Goal: Navigation & Orientation: Find specific page/section

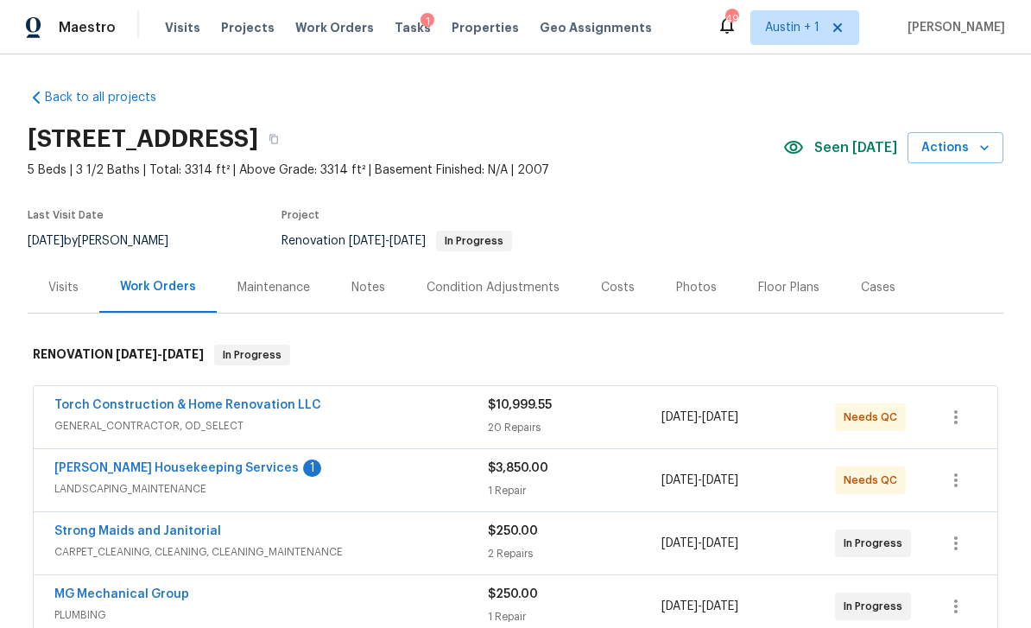
click at [316, 23] on span "Work Orders" at bounding box center [334, 27] width 79 height 17
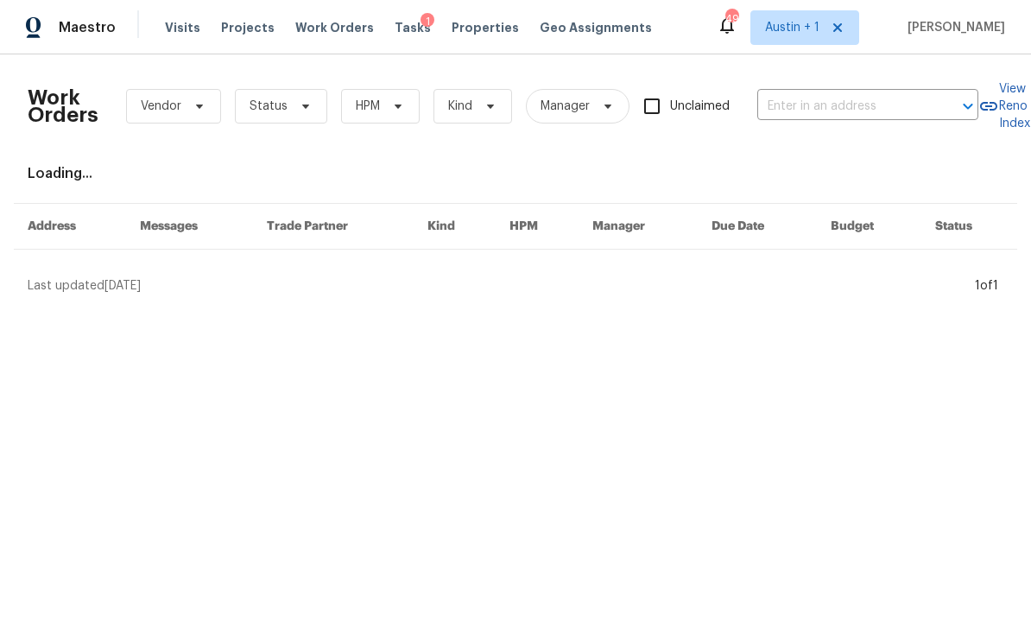
click at [240, 33] on span "Projects" at bounding box center [248, 27] width 54 height 17
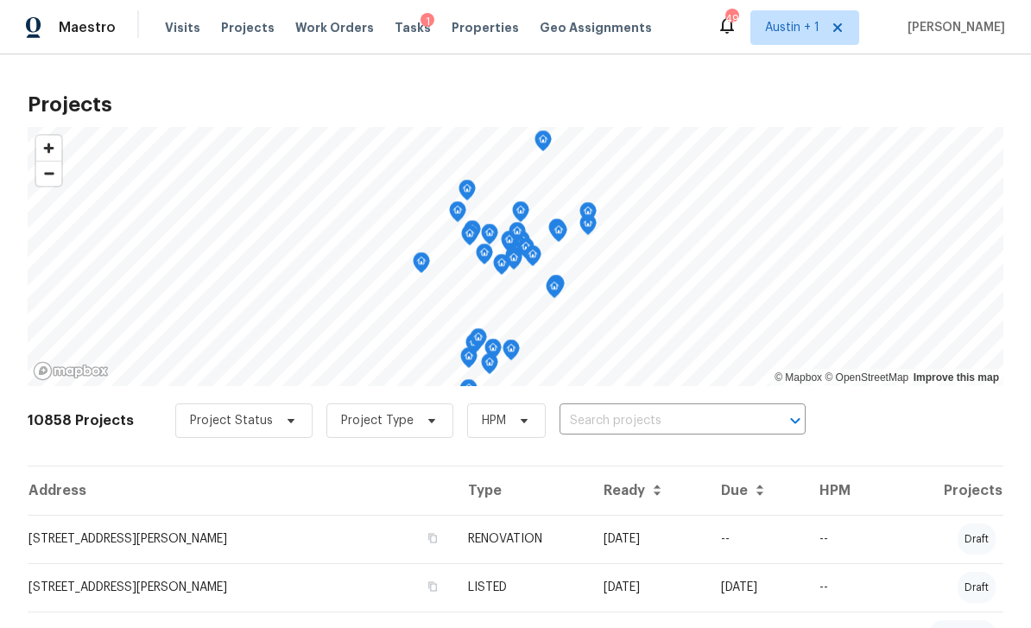
click at [628, 417] on input "text" at bounding box center [659, 421] width 198 height 27
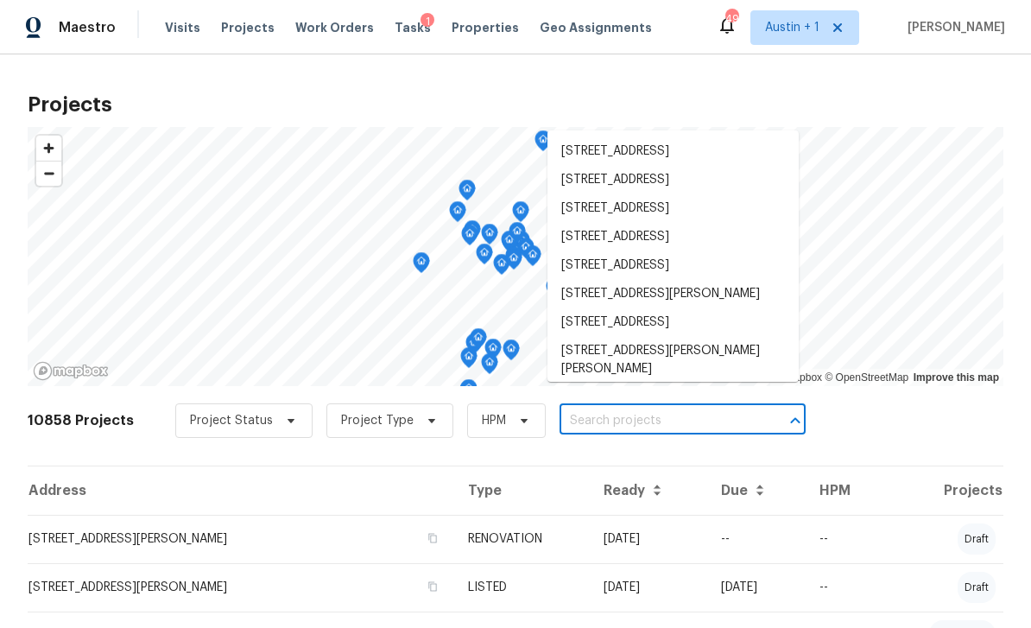
click at [470, 32] on span "Properties" at bounding box center [485, 27] width 67 height 17
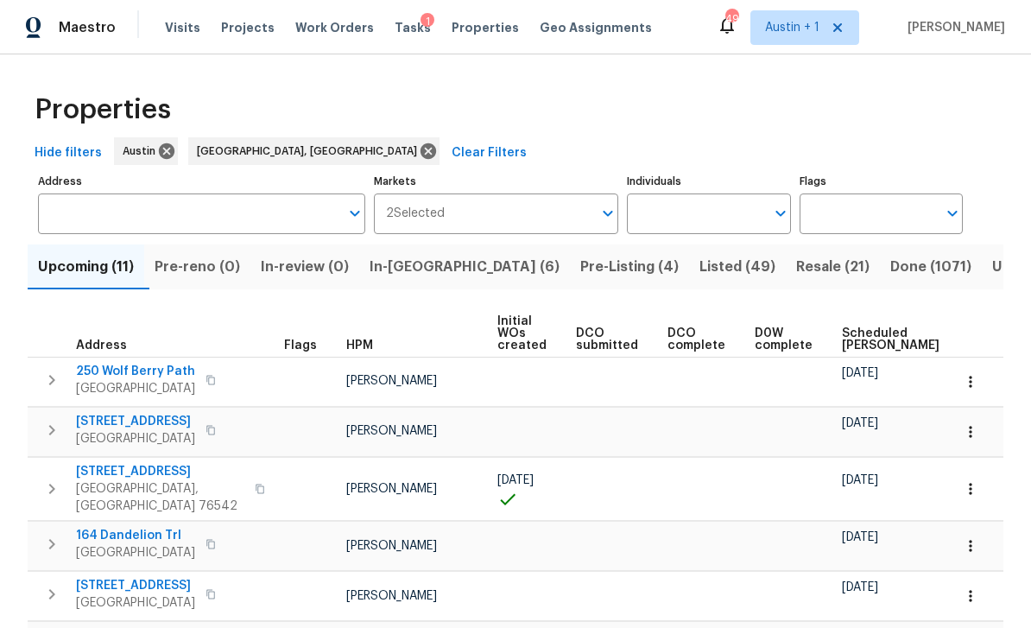
click at [436, 270] on span "In-[GEOGRAPHIC_DATA] (6)" at bounding box center [465, 267] width 190 height 24
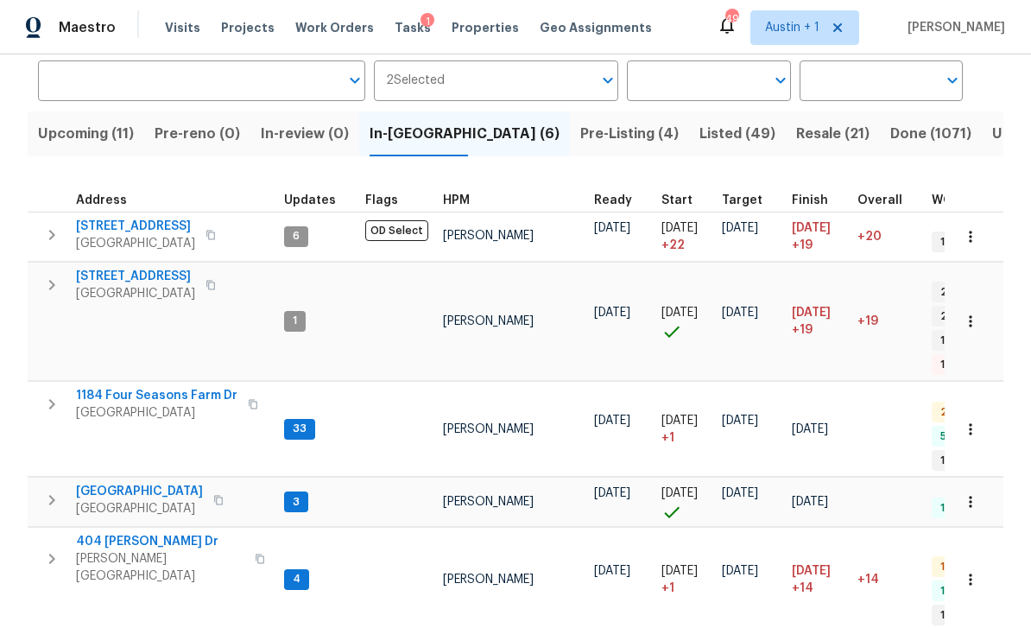
scroll to position [14, 0]
